Goal: Browse casually

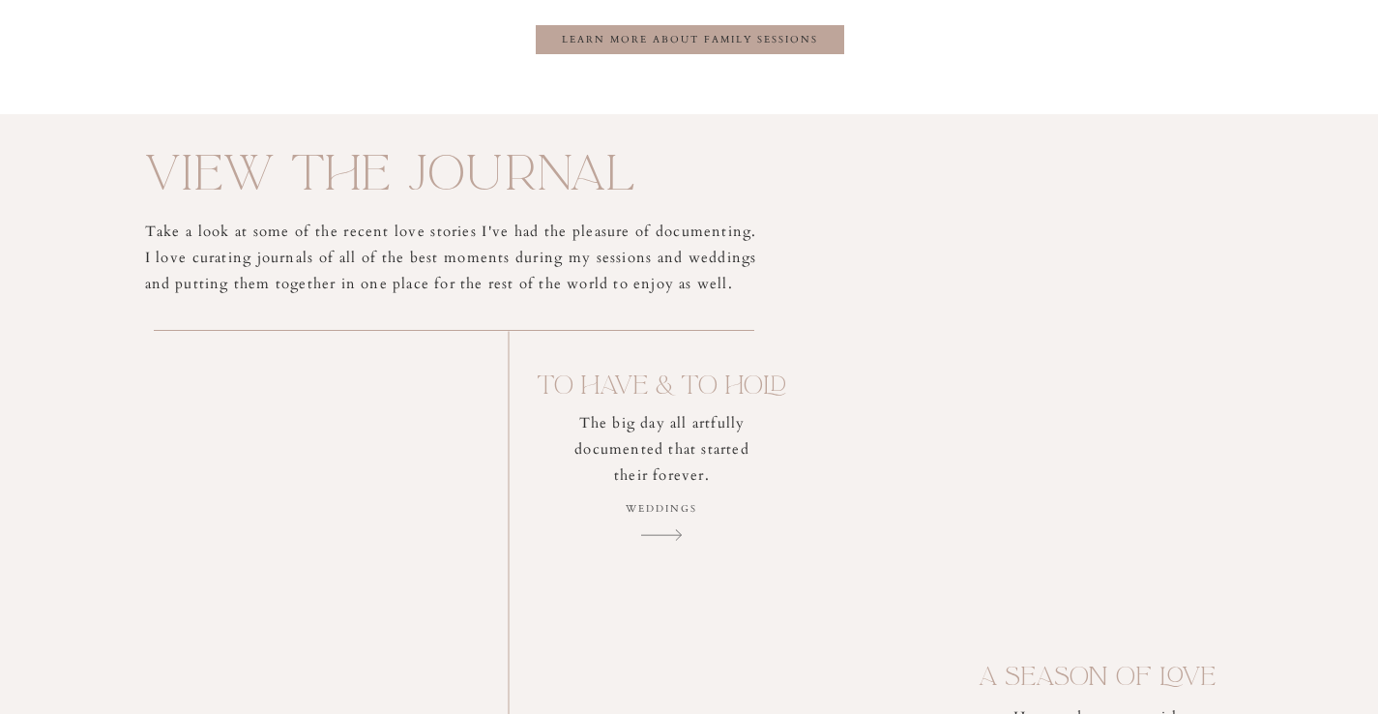
scroll to position [4212, 0]
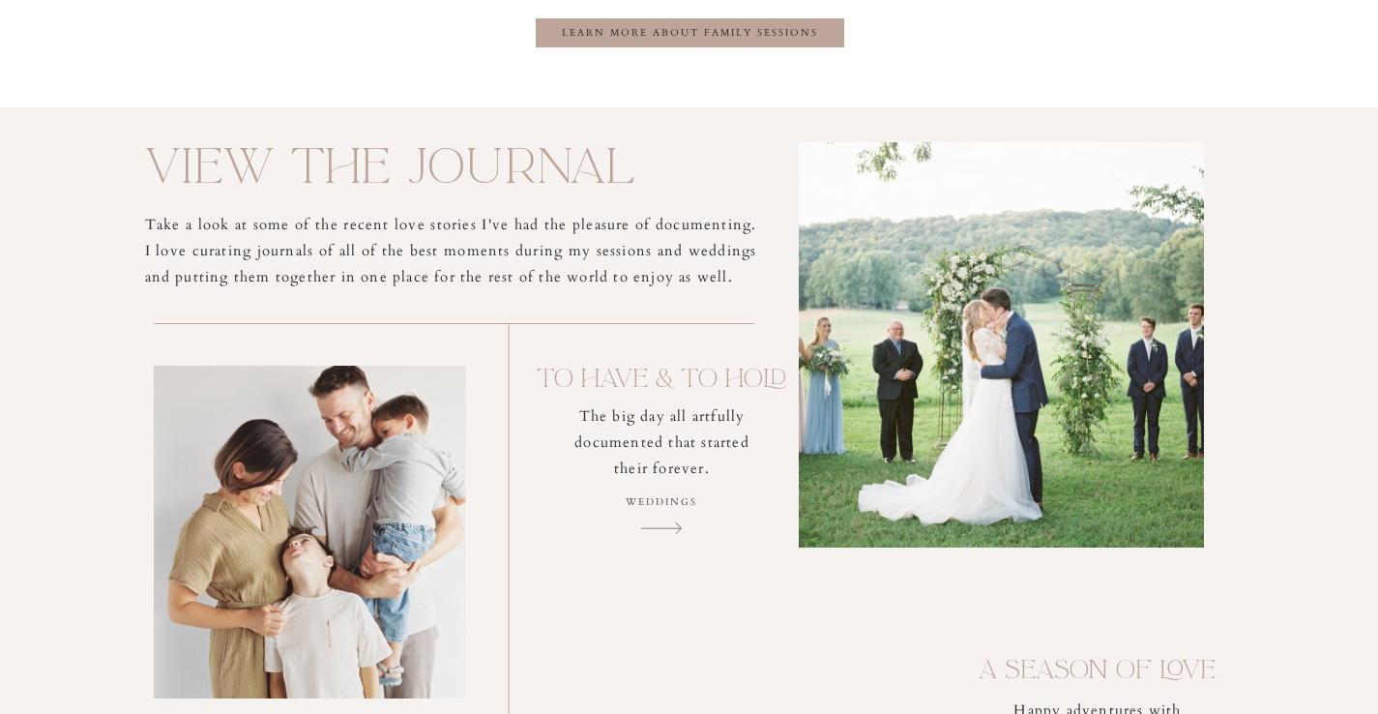
click at [658, 517] on p "Weddings" at bounding box center [662, 516] width 125 height 46
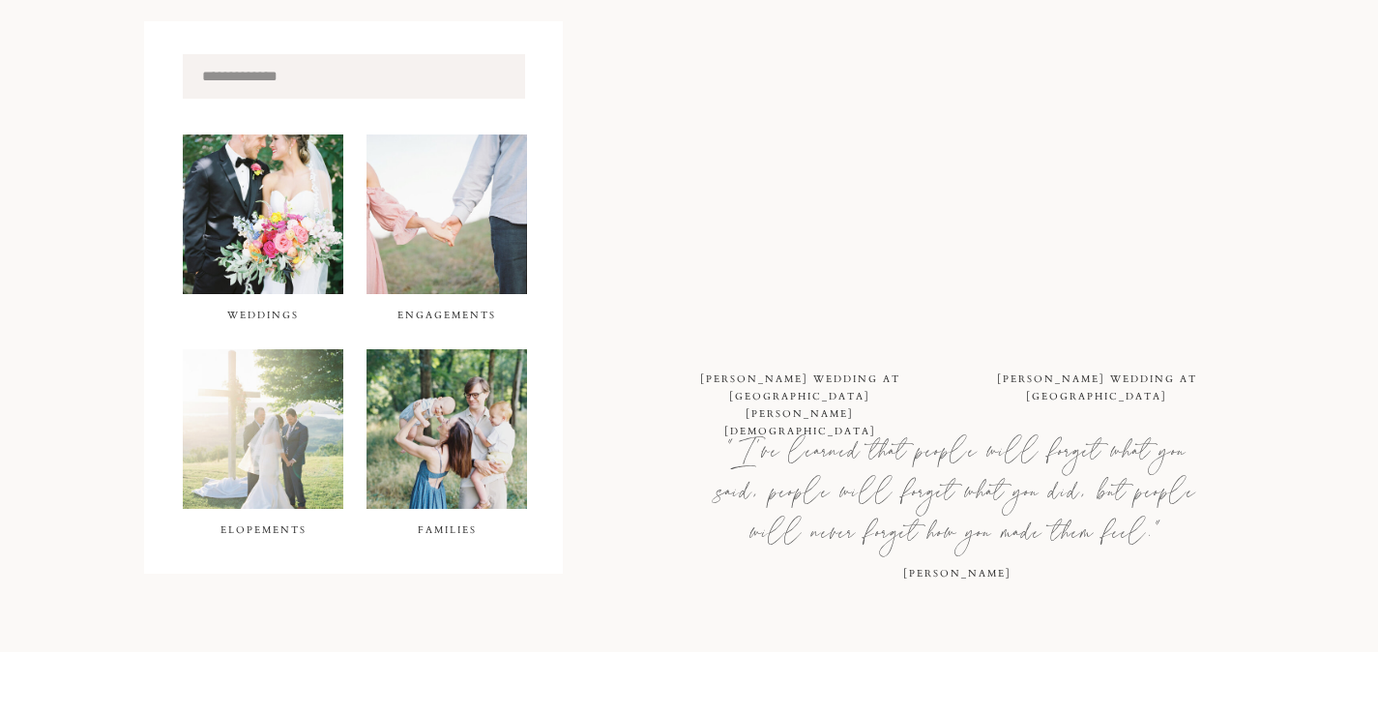
scroll to position [724, 0]
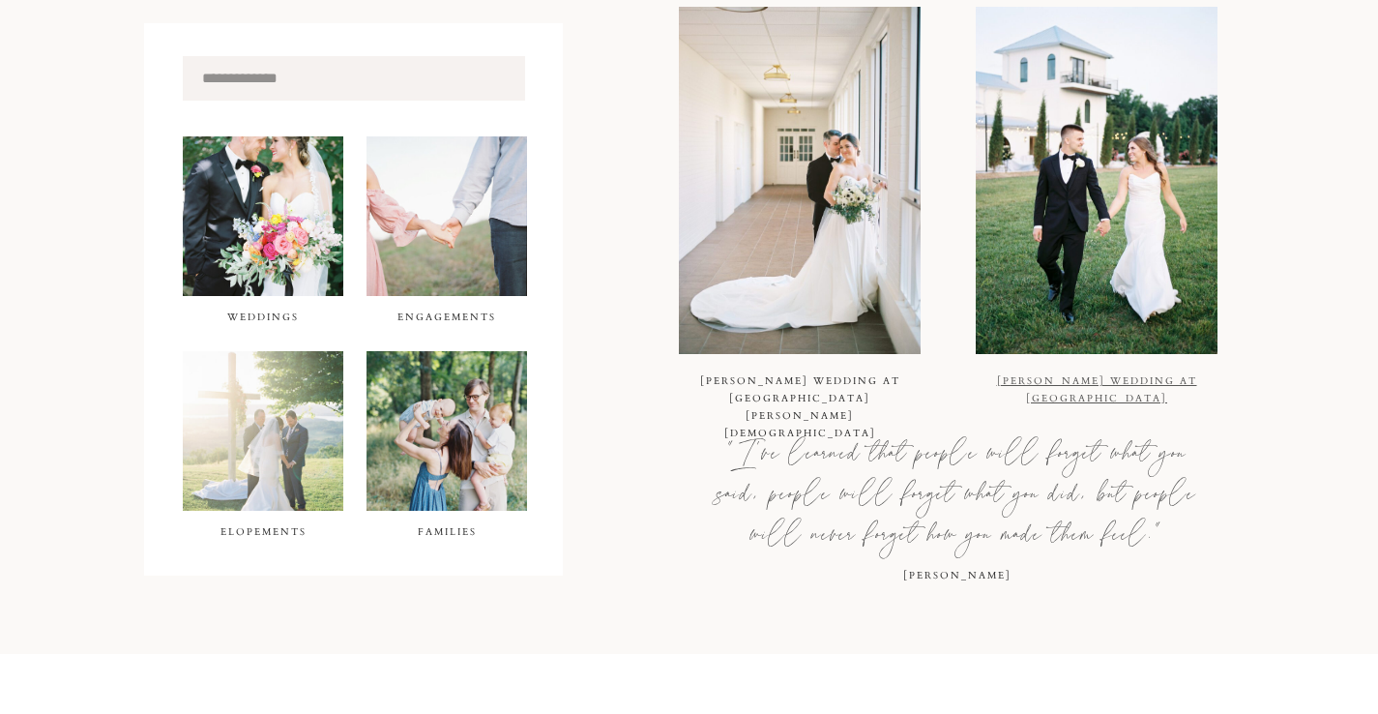
click at [1063, 375] on link "Wilks Wedding at Blackberry Ridge" at bounding box center [1097, 389] width 200 height 31
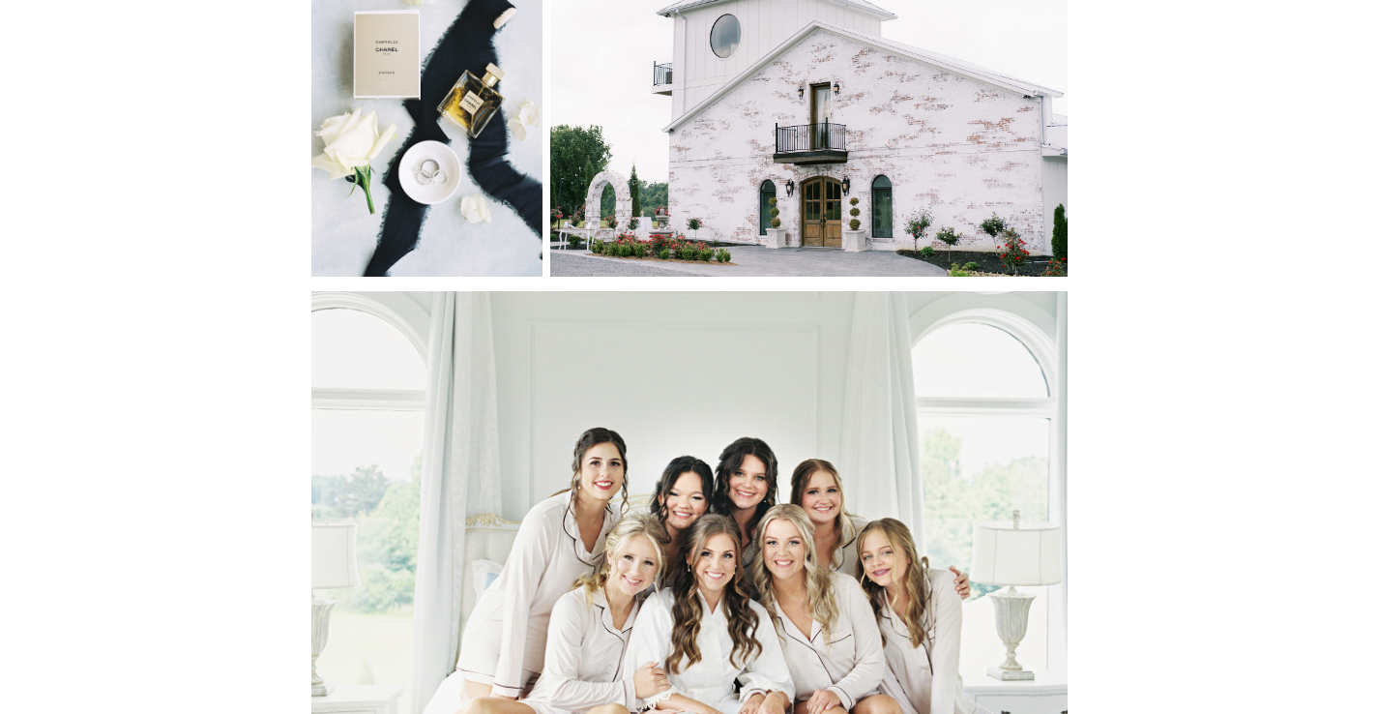
scroll to position [1718, 0]
